Goal: Use online tool/utility: Utilize a website feature to perform a specific function

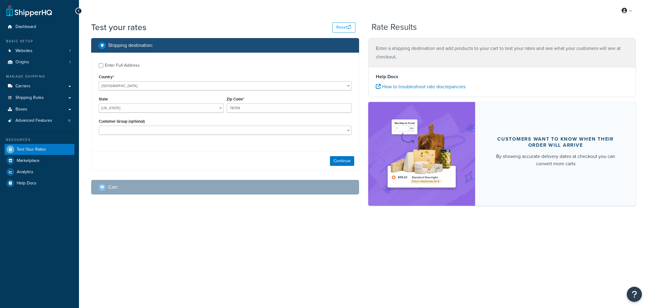
select select "[GEOGRAPHIC_DATA]"
click at [336, 162] on button "Continue" at bounding box center [342, 161] width 24 height 10
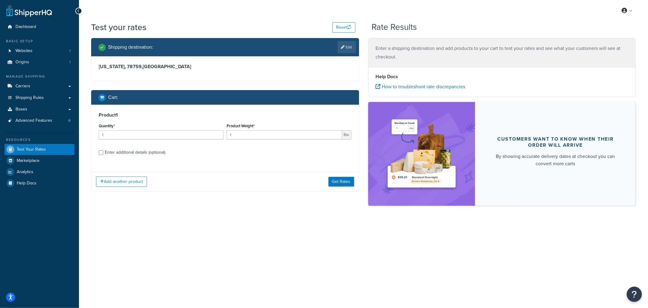
click at [135, 151] on div "Enter additional details (optional)" at bounding box center [135, 152] width 61 height 9
click at [103, 151] on input "Enter additional details (optional)" at bounding box center [101, 152] width 5 height 5
checkbox input "true"
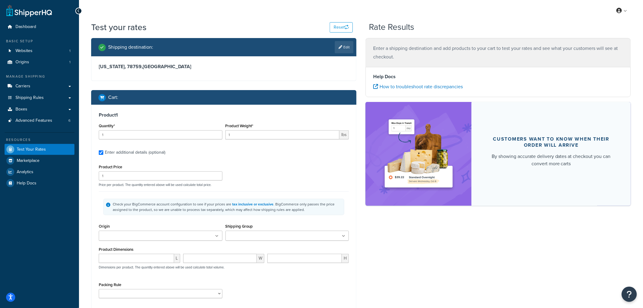
click at [162, 236] on ul at bounding box center [161, 235] width 124 height 10
drag, startPoint x: 150, startPoint y: 248, endPoint x: 183, endPoint y: 246, distance: 33.2
click at [251, 237] on input "Shipping Group" at bounding box center [254, 236] width 54 height 7
type input "va"
click at [354, 226] on div "Product 1 Quantity* 1 Product Weight* 1 lbs Enter additional details (optional)…" at bounding box center [224, 208] width 265 height 207
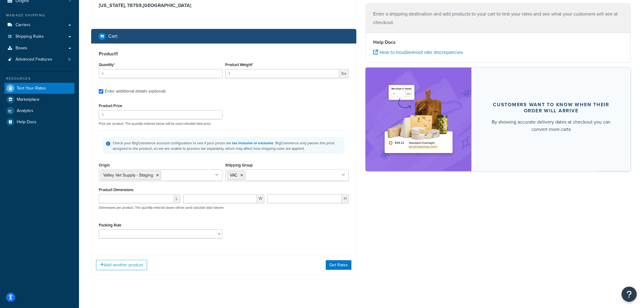
scroll to position [68, 0]
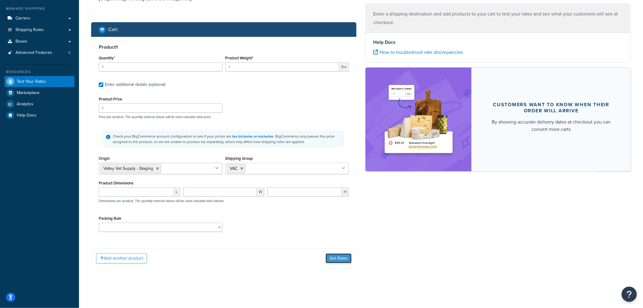
click at [339, 257] on button "Get Rates" at bounding box center [339, 258] width 26 height 10
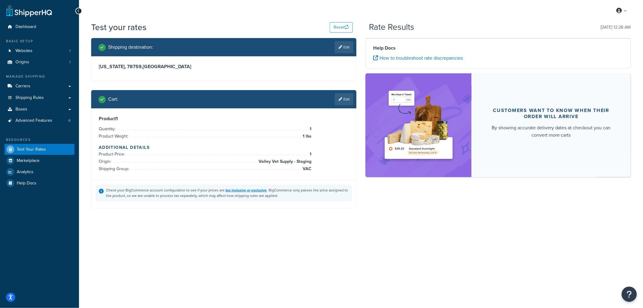
scroll to position [0, 0]
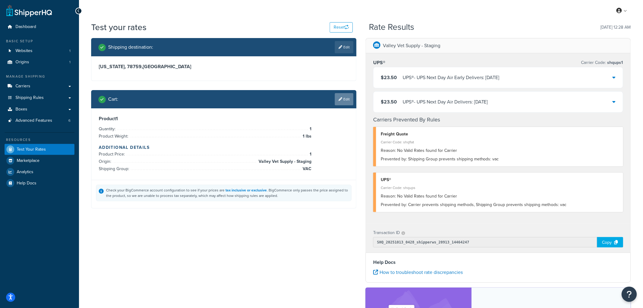
click at [342, 100] on link "Edit" at bounding box center [344, 99] width 19 height 12
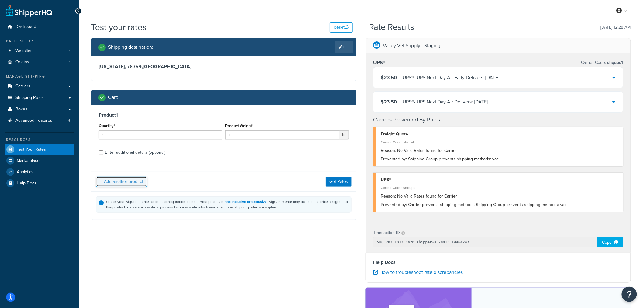
click at [117, 184] on button "Add another product" at bounding box center [121, 181] width 51 height 10
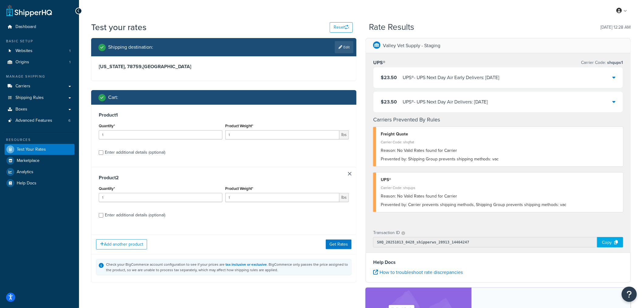
click at [131, 153] on div "Enter additional details (optional)" at bounding box center [135, 152] width 61 height 9
click at [103, 153] on input "Enter additional details (optional)" at bounding box center [101, 152] width 5 height 5
checkbox input "true"
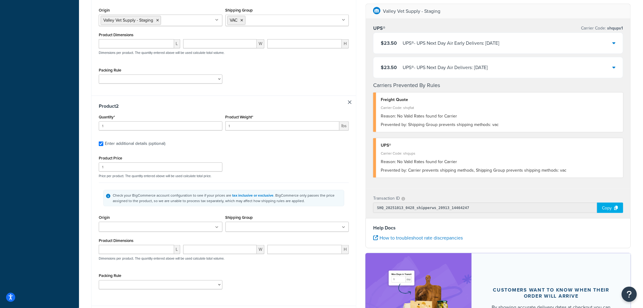
scroll to position [236, 0]
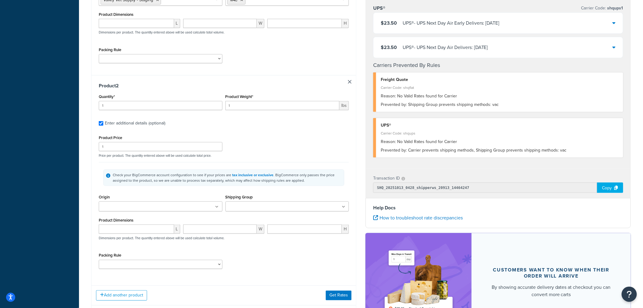
click at [159, 208] on ul at bounding box center [161, 206] width 124 height 10
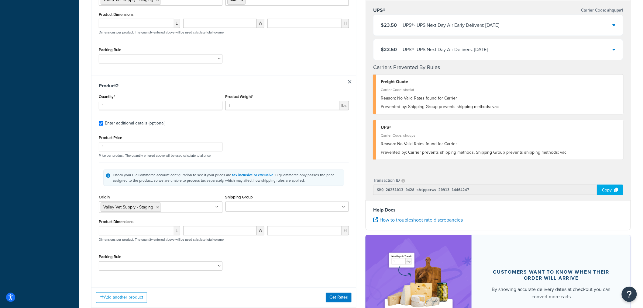
click at [244, 208] on input "Shipping Group" at bounding box center [254, 206] width 54 height 7
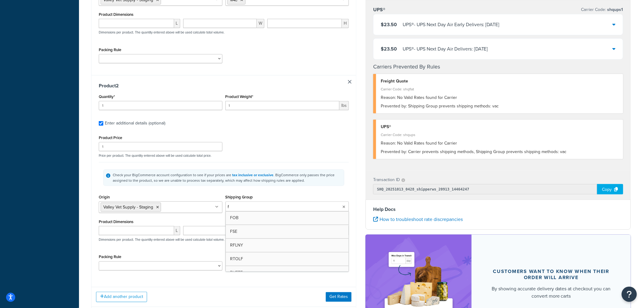
type input "fs"
click at [306, 193] on div "Shipping Group FSE ASHIP BOX_0T DROP_SHIP FOB H_3018 H0010 H0011 H0012 H0099 H1…" at bounding box center [288, 203] width 124 height 20
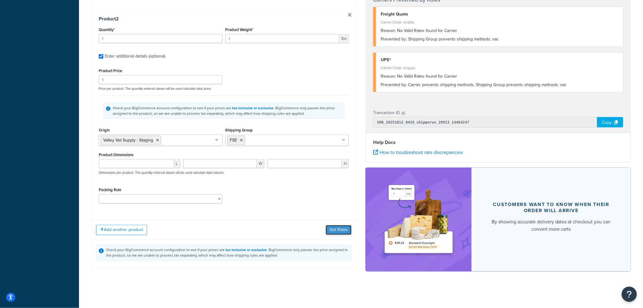
click at [344, 232] on button "Get Rates" at bounding box center [339, 230] width 26 height 10
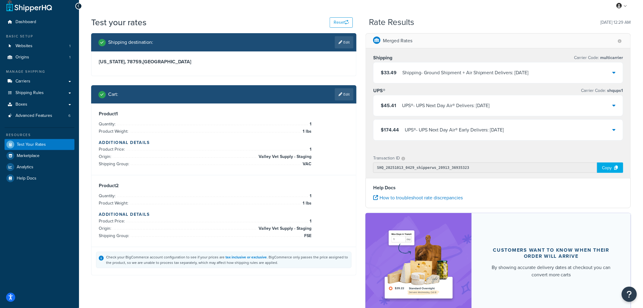
scroll to position [0, 0]
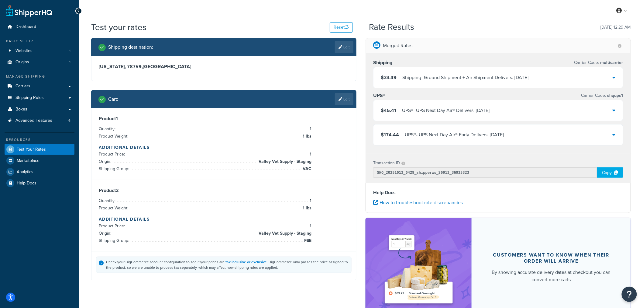
click at [615, 78] on icon at bounding box center [614, 77] width 3 height 5
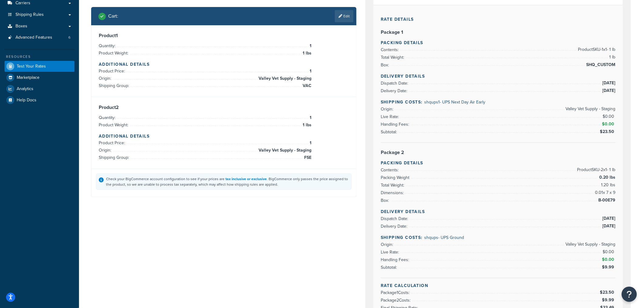
scroll to position [67, 0]
